Goal: Answer question/provide support

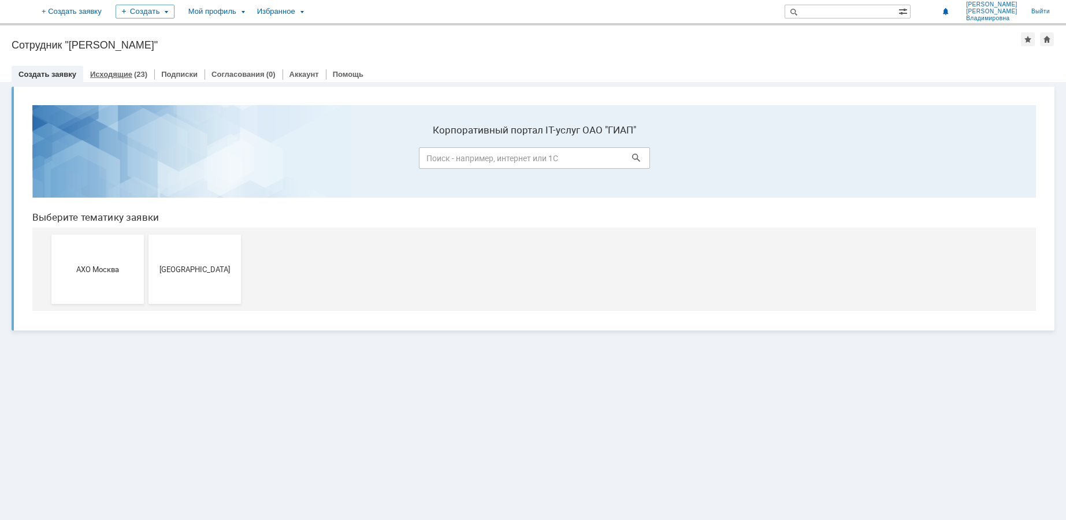
click at [124, 76] on link "Исходящие" at bounding box center [111, 74] width 42 height 9
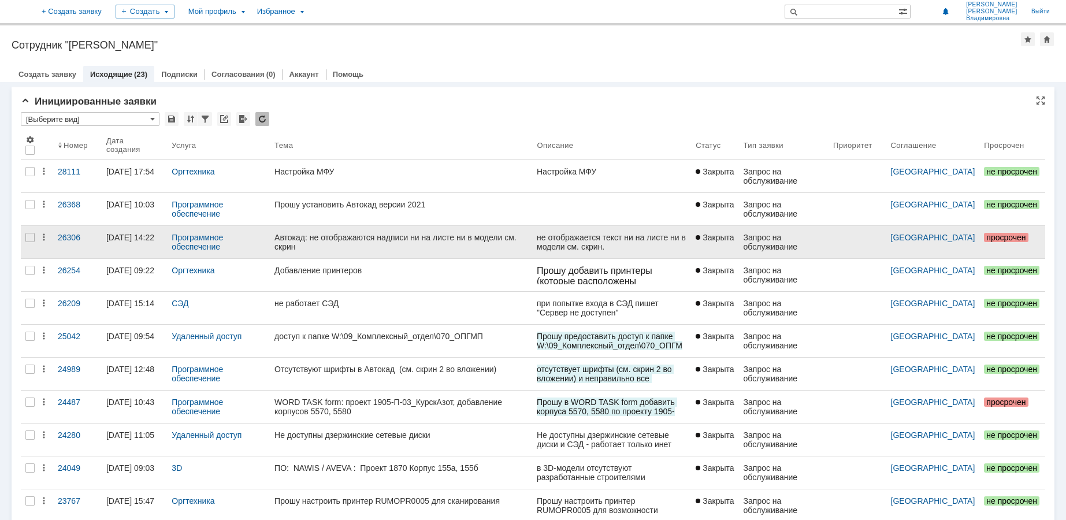
click at [289, 240] on div "Автокад: не отображаются надписи ни на листе ни в модели см. скрин" at bounding box center [400, 242] width 253 height 18
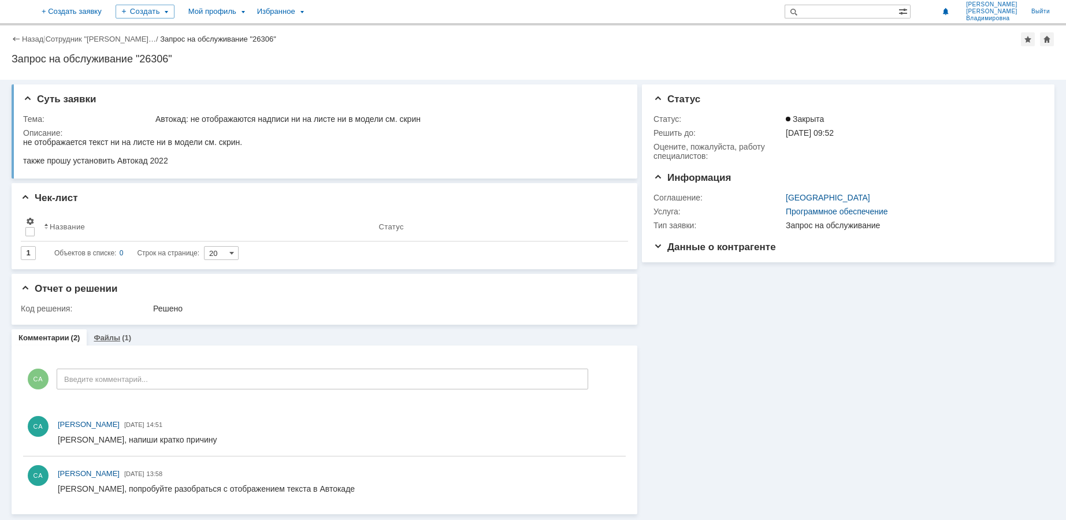
click at [109, 339] on link "Файлы" at bounding box center [107, 337] width 27 height 9
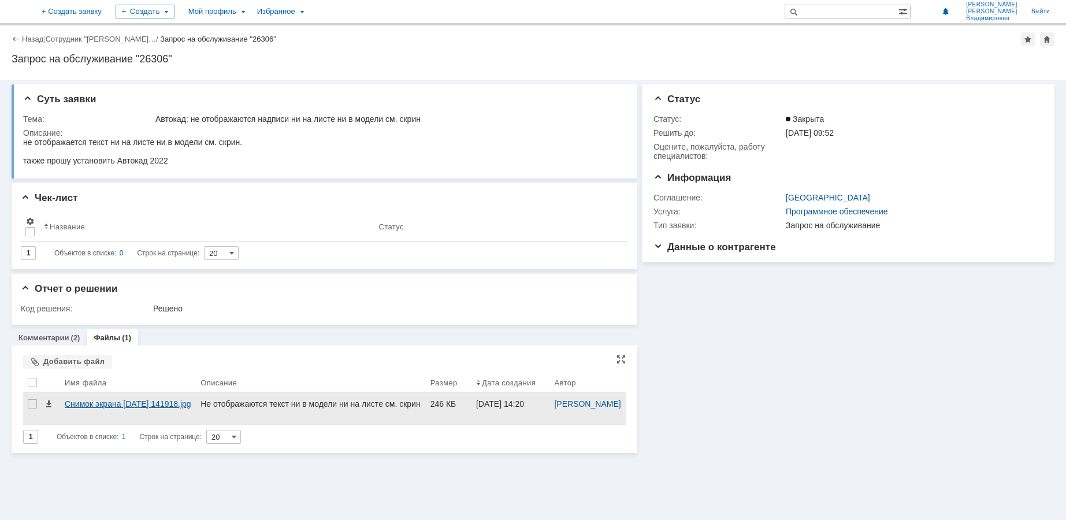
click at [102, 408] on div "Снимок экрана [DATE] 141918.jpg" at bounding box center [128, 403] width 127 height 9
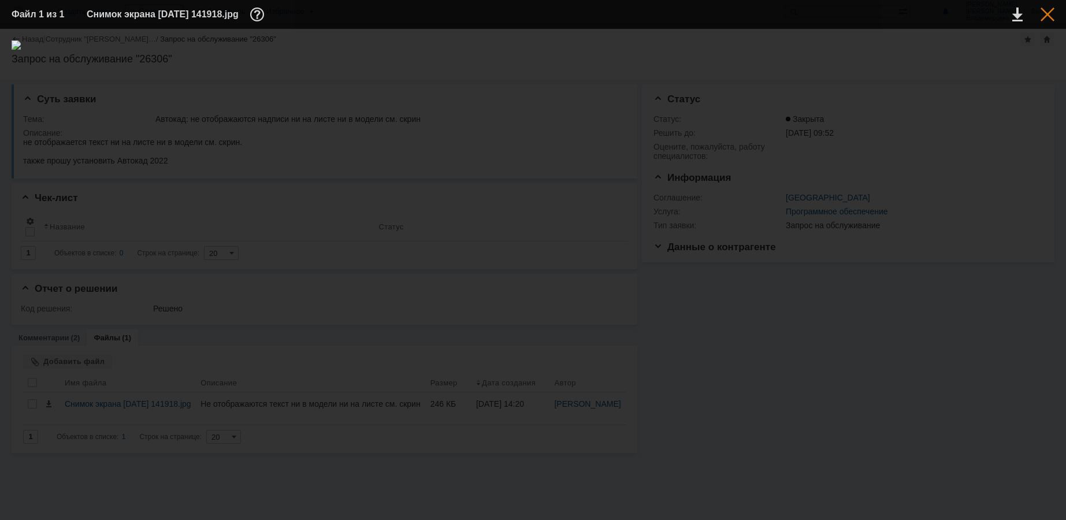
click at [1046, 16] on div at bounding box center [1047, 15] width 14 height 14
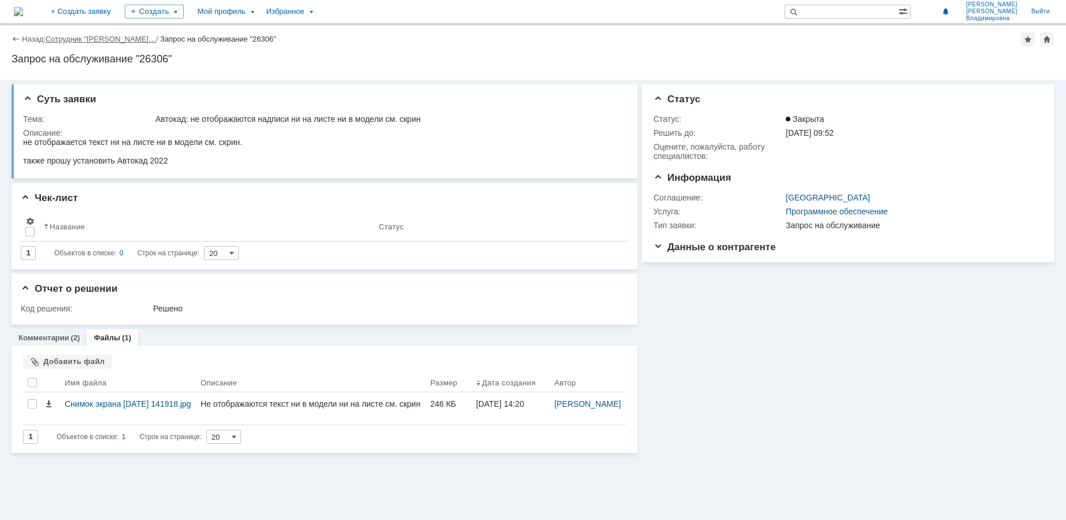
click at [110, 41] on link "Сотрудник "[PERSON_NAME]…" at bounding box center [101, 39] width 110 height 9
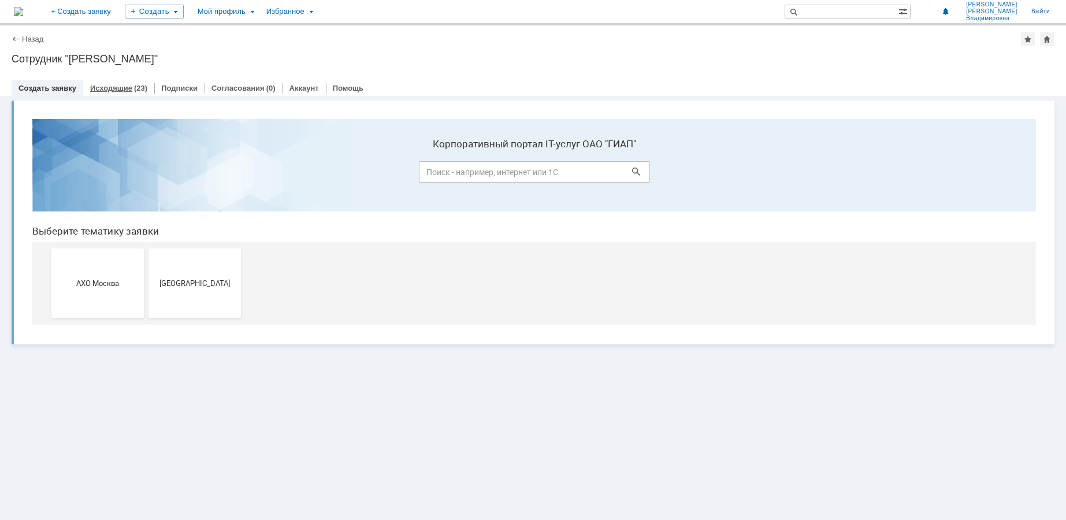
click at [122, 88] on link "Исходящие" at bounding box center [111, 88] width 42 height 9
